Goal: Navigation & Orientation: Find specific page/section

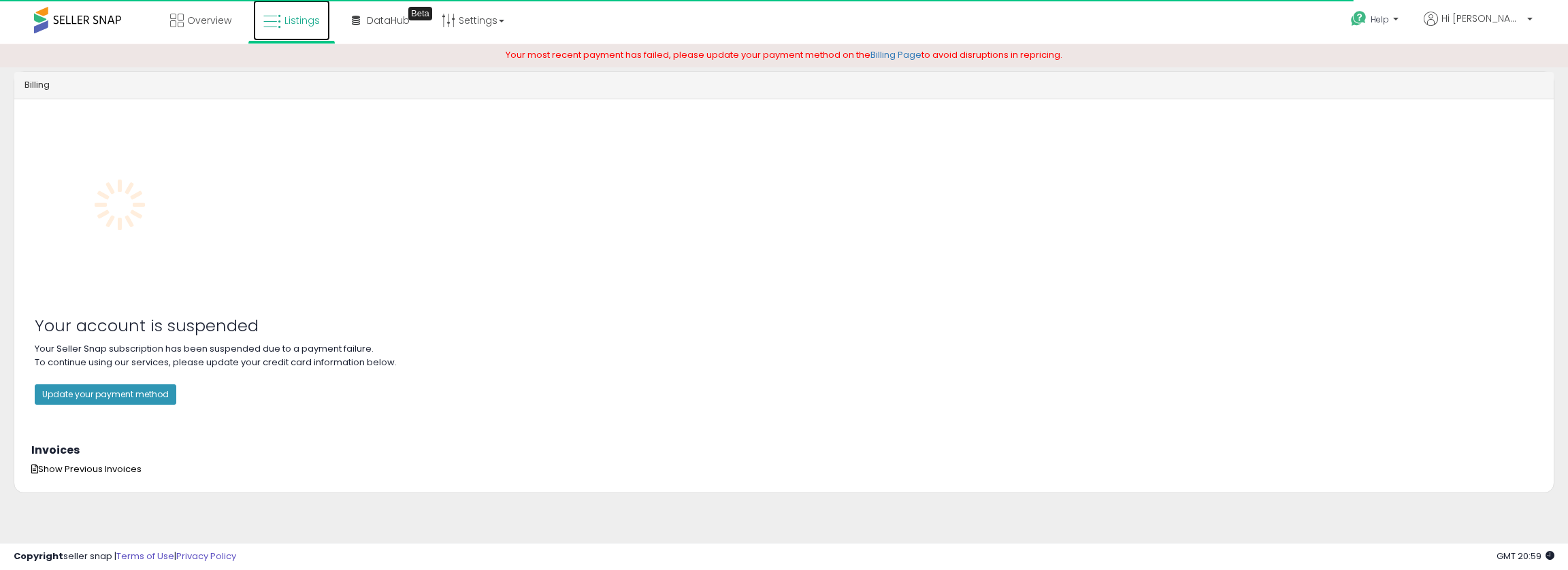
click at [265, 19] on icon at bounding box center [272, 22] width 18 height 18
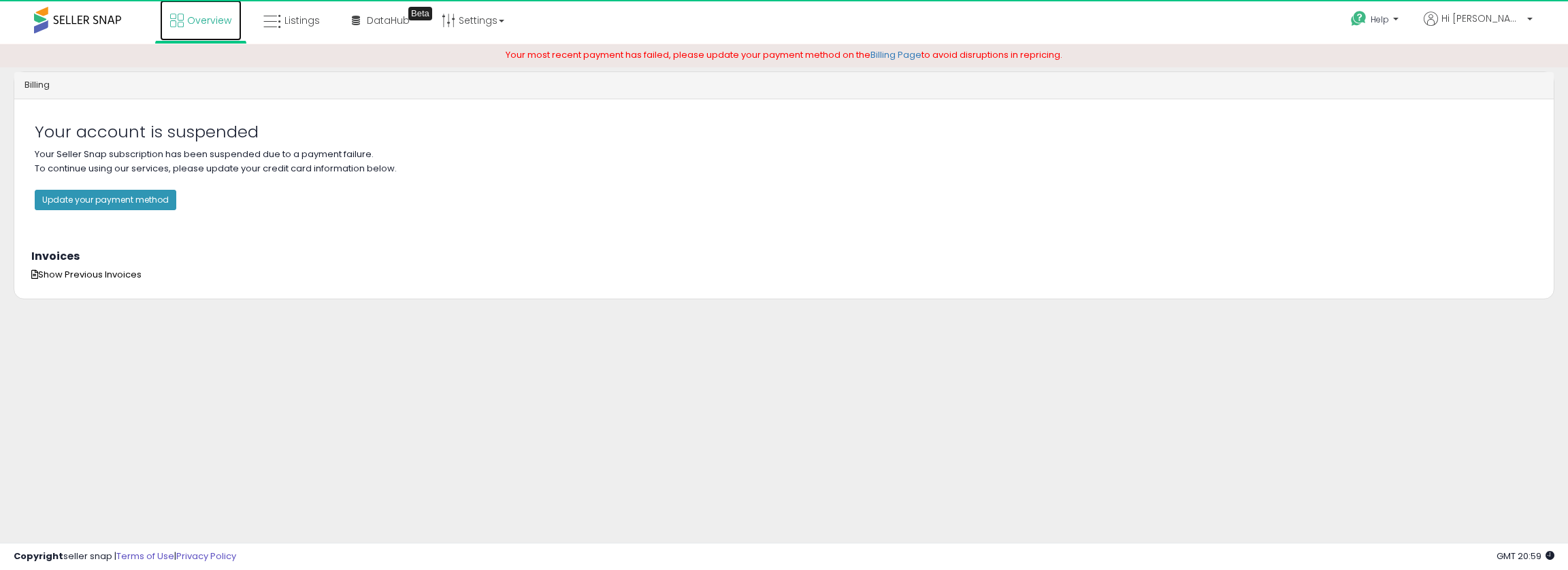
click at [195, 24] on span "Overview" at bounding box center [209, 21] width 44 height 14
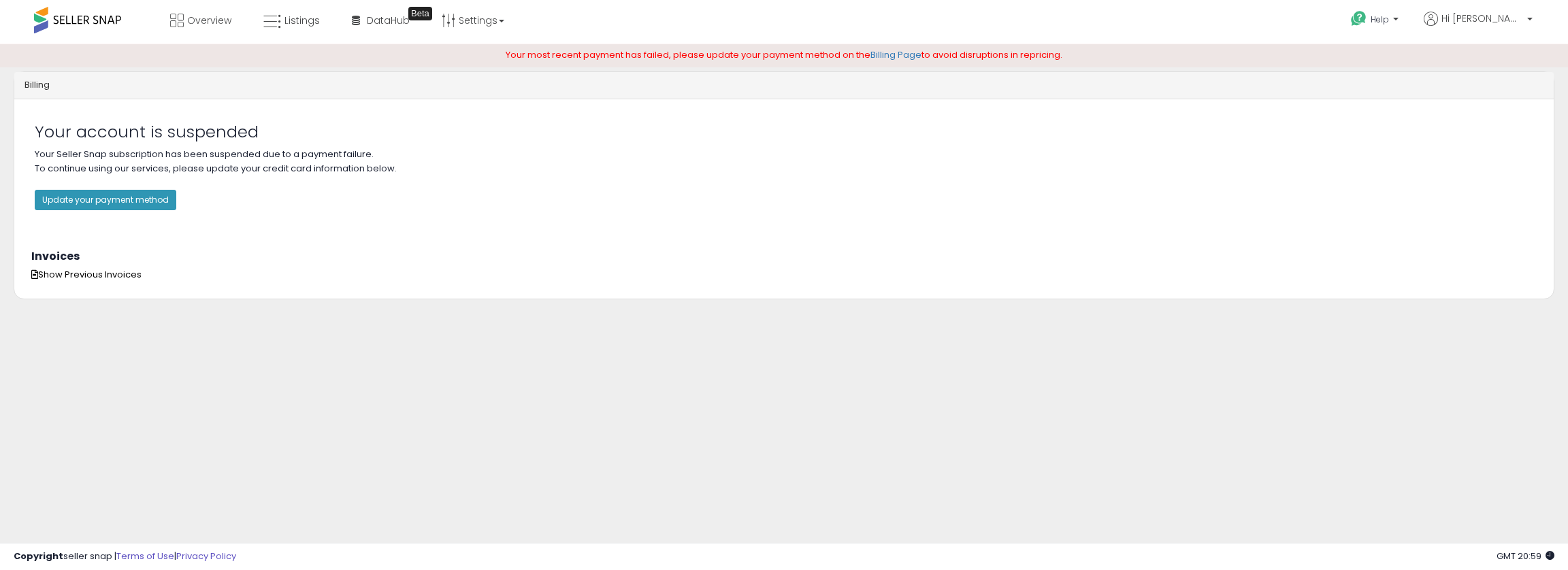
click at [76, 18] on span at bounding box center [77, 20] width 87 height 27
click at [78, 18] on span at bounding box center [77, 20] width 87 height 27
